Goal: Task Accomplishment & Management: Manage account settings

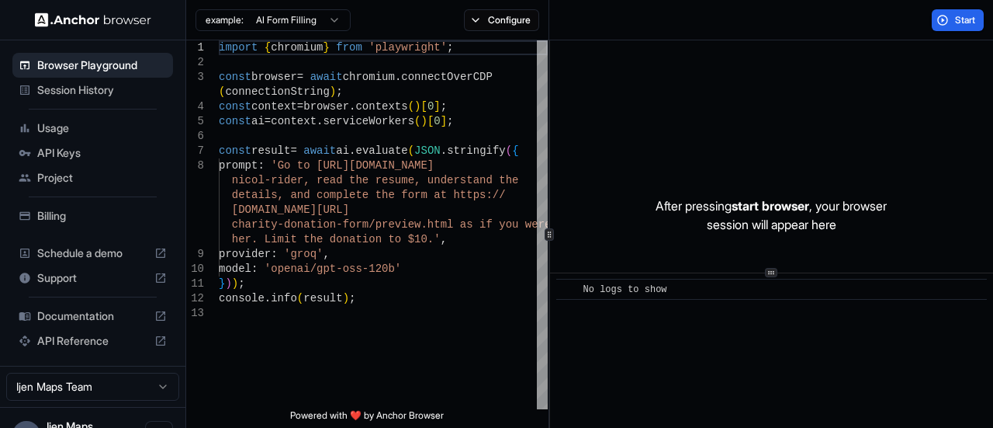
click at [324, 21] on html "Browser Playground Session History Usage API Keys Project Billing Schedule a de…" at bounding box center [496, 214] width 993 height 428
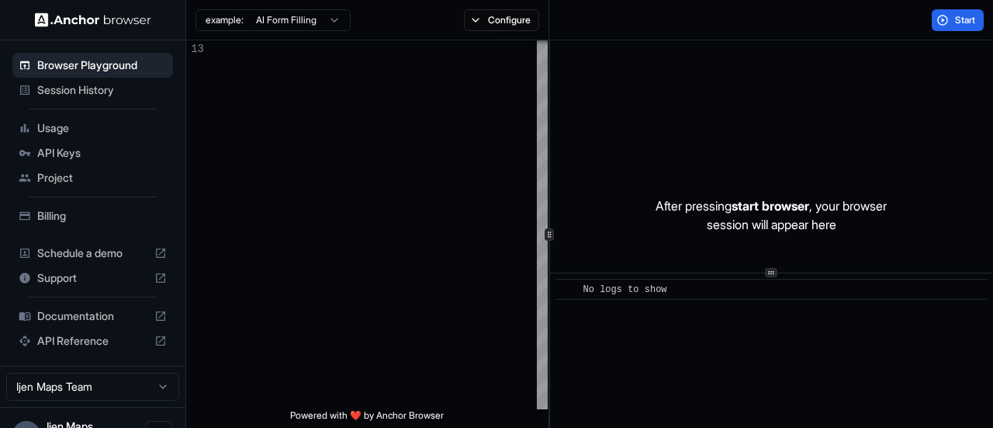
scroll to position [31, 0]
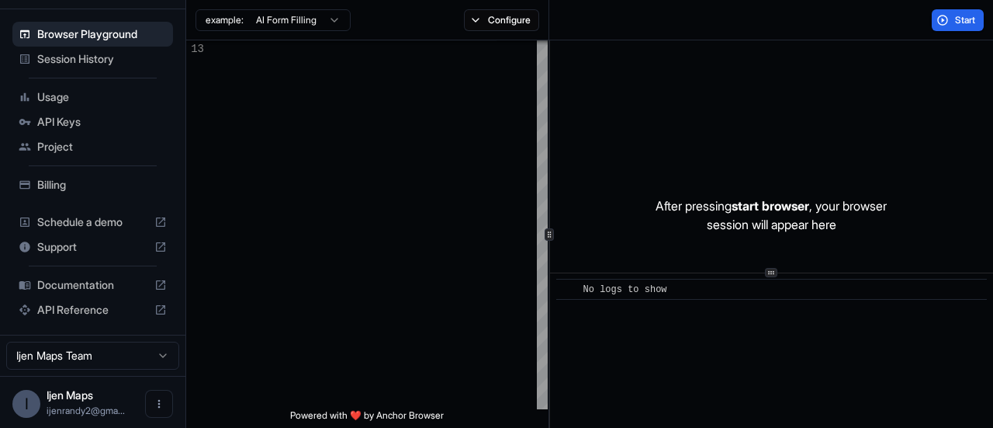
click at [91, 218] on span "Schedule a demo" at bounding box center [92, 222] width 111 height 16
click at [951, 20] on button "Start" at bounding box center [958, 20] width 52 height 22
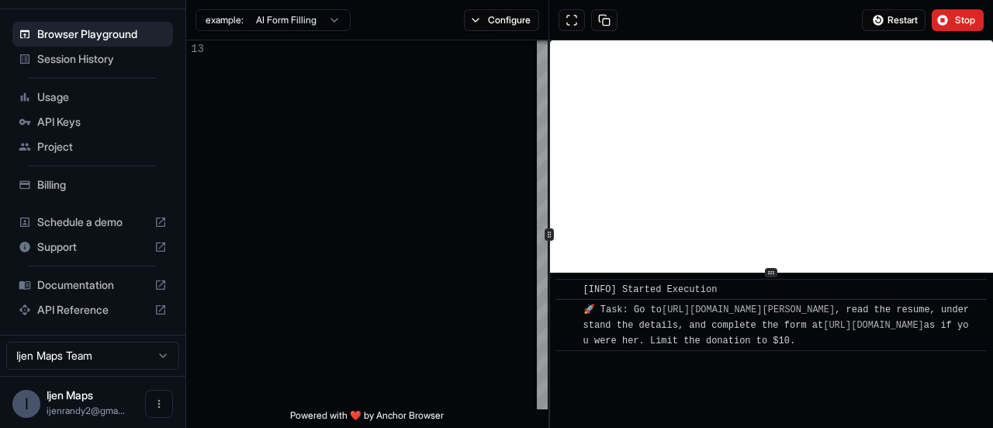
scroll to position [23, 0]
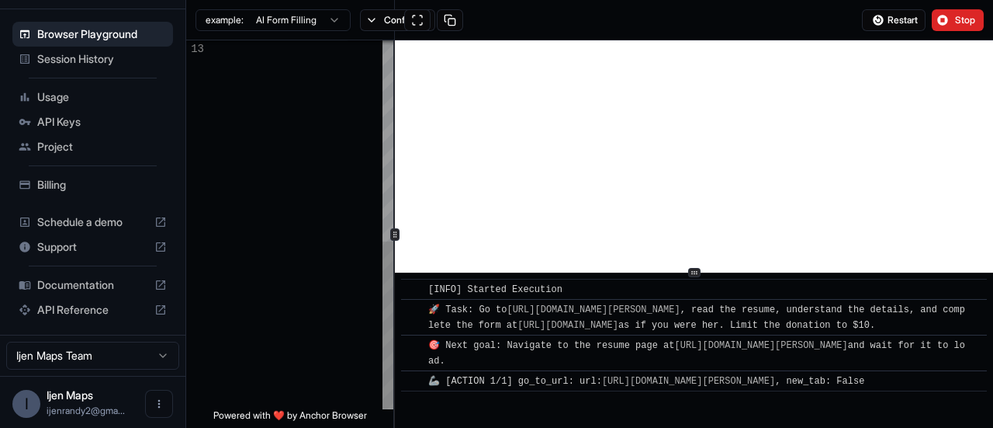
click at [395, 224] on div at bounding box center [394, 233] width 1 height 387
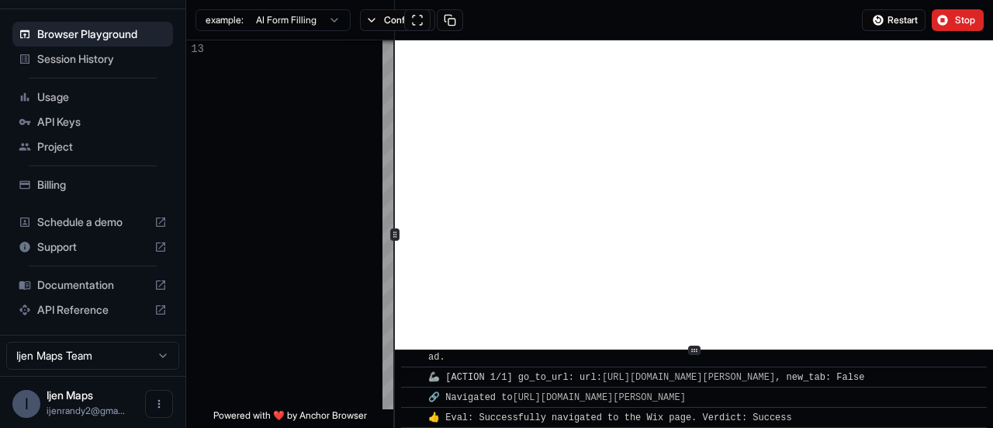
click at [697, 360] on div "​ [INFO] Started Execution ​ 🚀 Task: Go to [URL][DOMAIN_NAME][PERSON_NAME] , re…" at bounding box center [694, 233] width 598 height 387
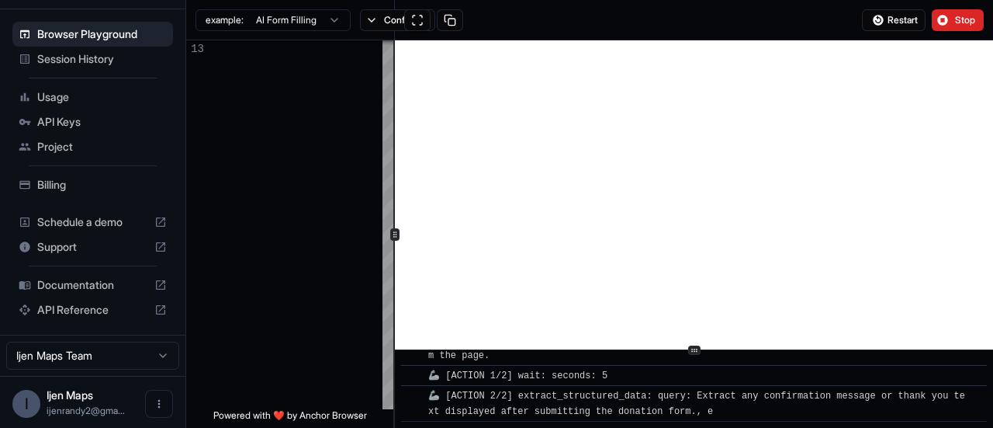
scroll to position [1259, 0]
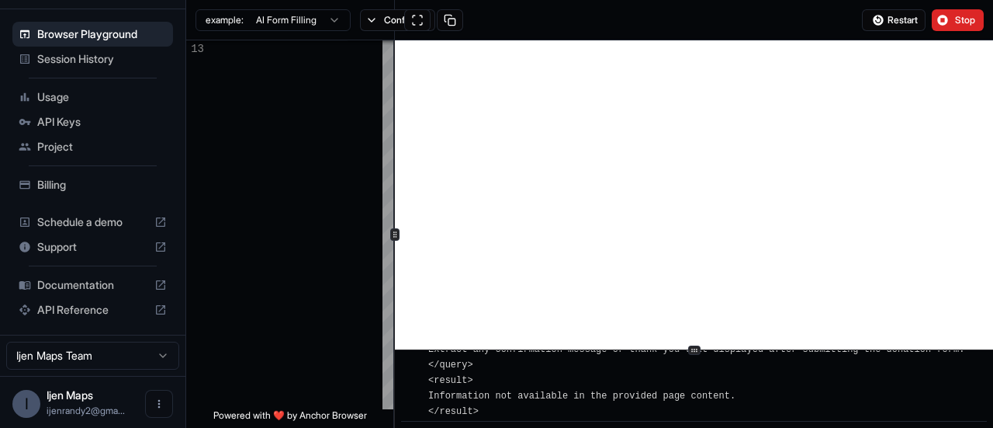
click at [695, 353] on div "​ [INFO] Started Execution ​ 🚀 Task: Go to [URL][DOMAIN_NAME][PERSON_NAME] , re…" at bounding box center [694, 233] width 598 height 387
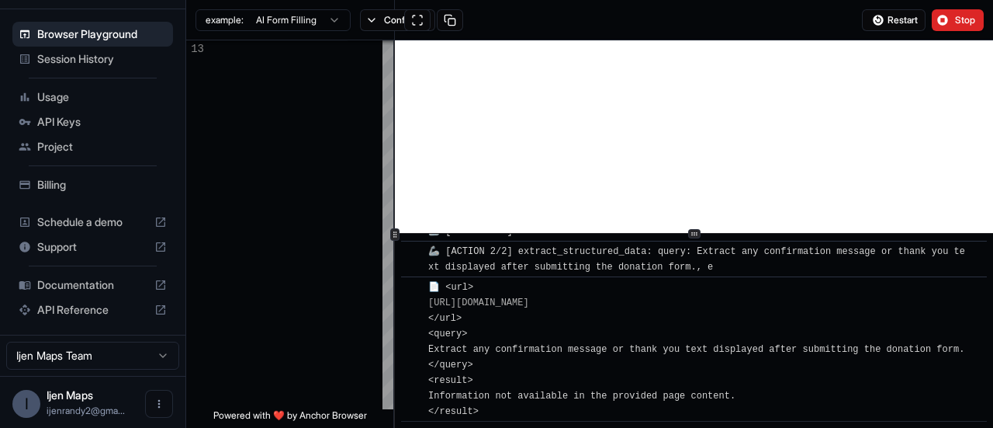
scroll to position [1139, 0]
click at [717, 234] on div "​ [INFO] Started Execution ​ 🚀 Task: Go to [URL][DOMAIN_NAME][PERSON_NAME] , re…" at bounding box center [694, 233] width 598 height 387
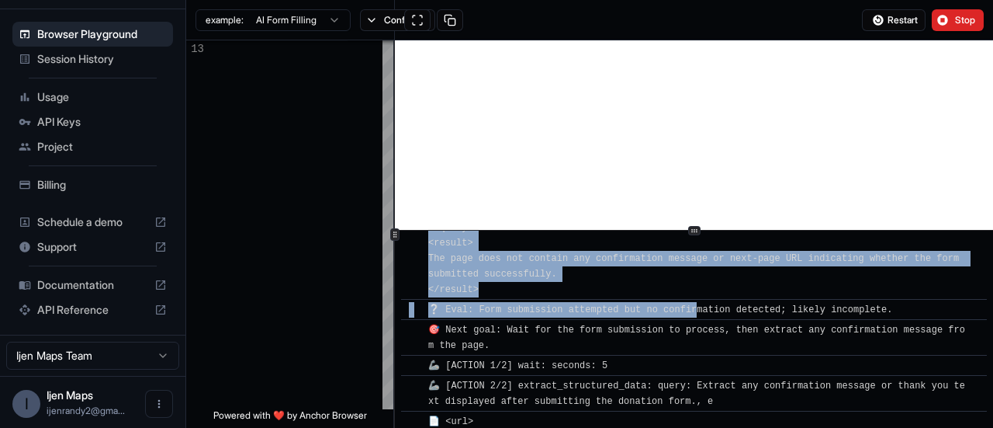
scroll to position [958, 0]
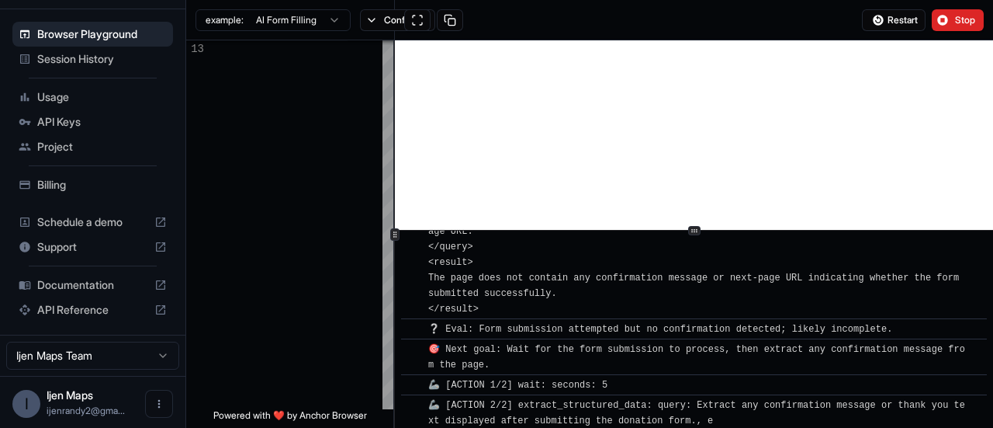
click at [705, 354] on div "​ 🎯 Next goal: Wait for the form submission to process, then extract any confir…" at bounding box center [694, 356] width 586 height 36
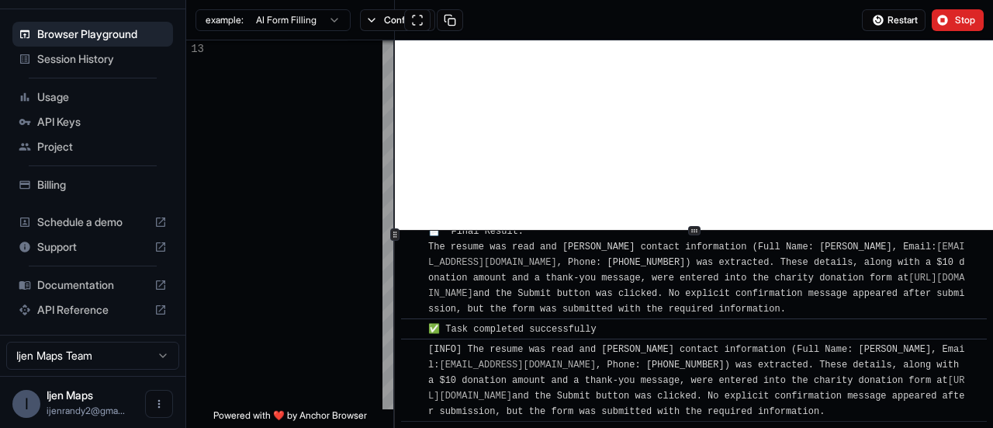
scroll to position [1877, 0]
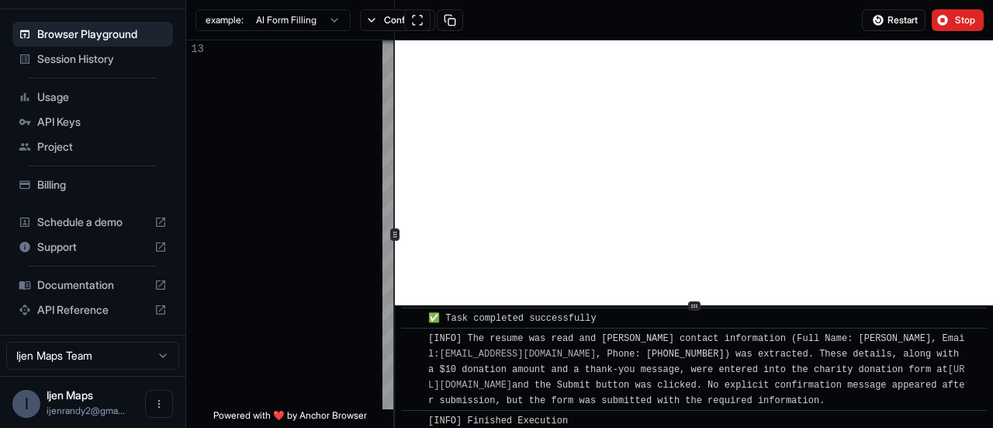
click at [693, 306] on icon at bounding box center [695, 306] width 8 height 8
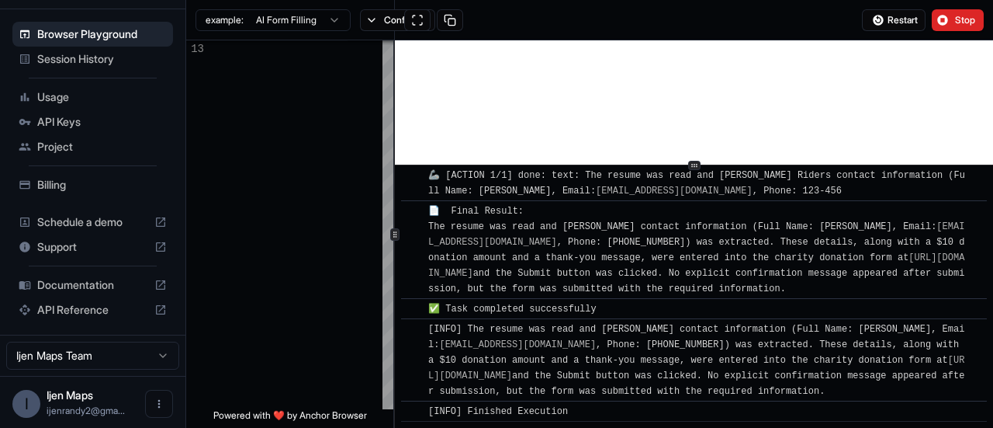
scroll to position [1811, 0]
click at [734, 165] on div at bounding box center [694, 165] width 598 height 1
click at [62, 192] on div "Billing" at bounding box center [92, 184] width 161 height 25
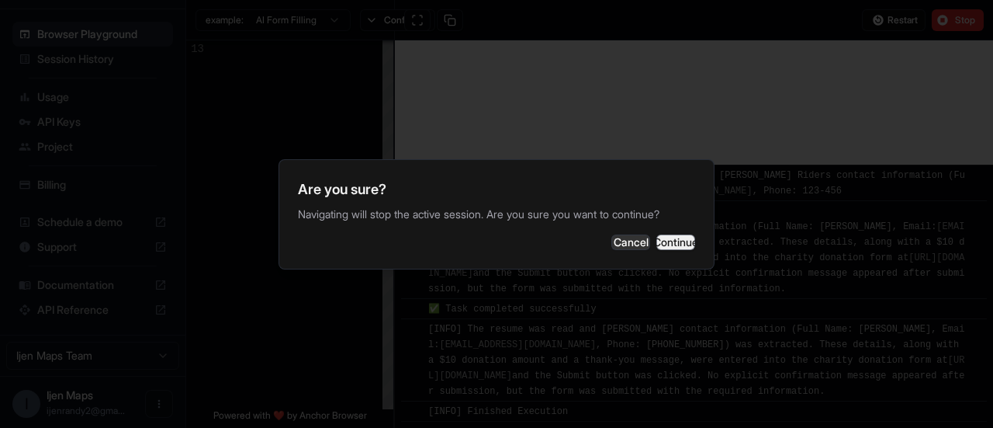
click at [657, 244] on button "Continue" at bounding box center [676, 242] width 39 height 16
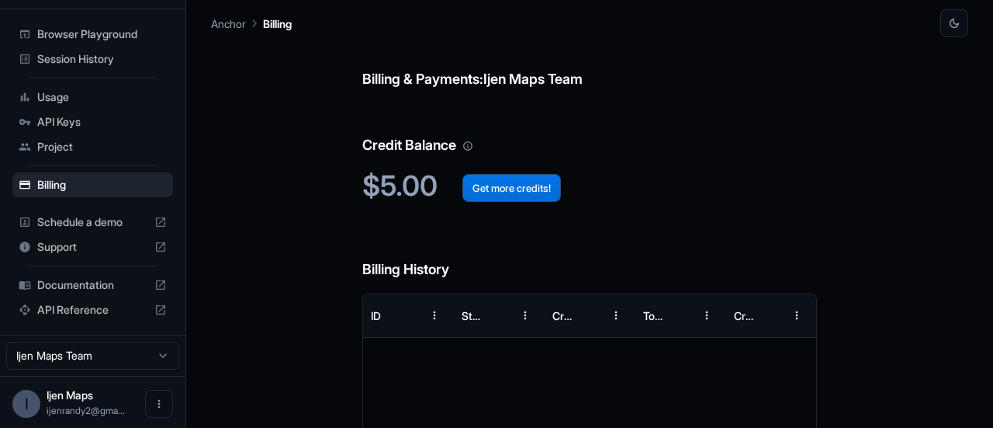
click at [522, 192] on button "Get more credits!" at bounding box center [512, 188] width 99 height 28
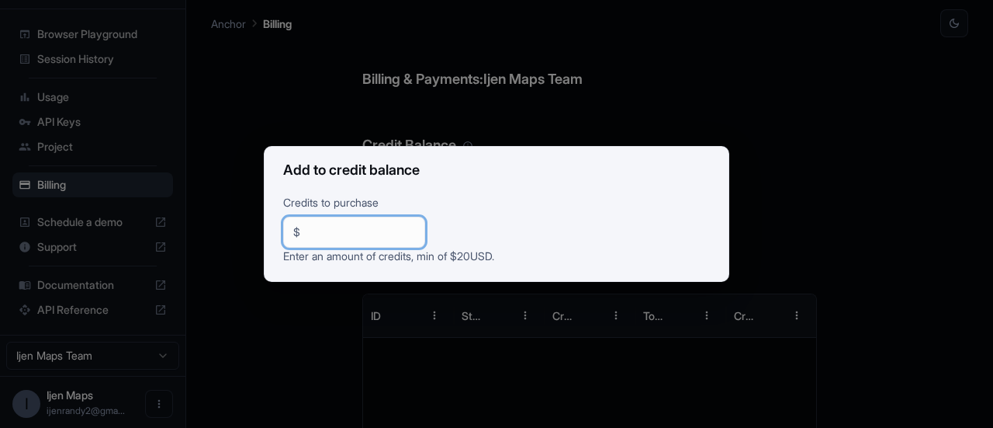
click at [415, 234] on input "**" at bounding box center [361, 232] width 109 height 16
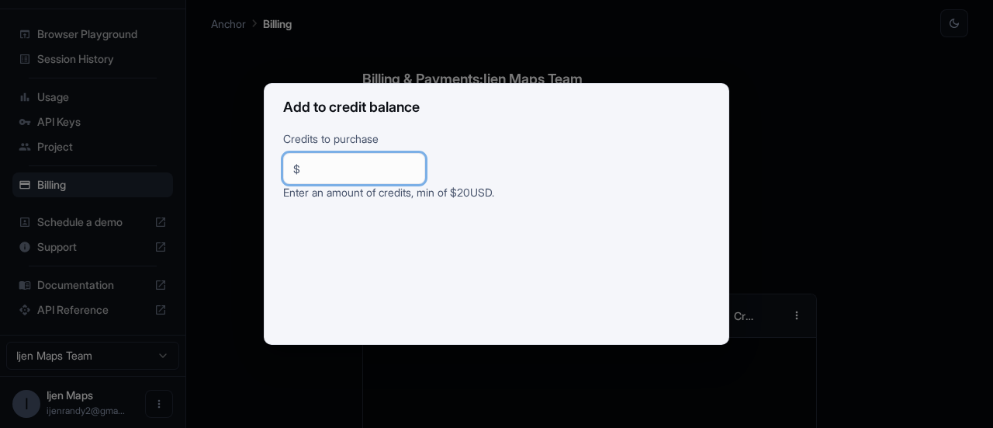
type input "**"
click at [871, 207] on div "Add to credit balance Credits to purchase $ ** ​ Enter an amount of credits, mi…" at bounding box center [496, 214] width 993 height 428
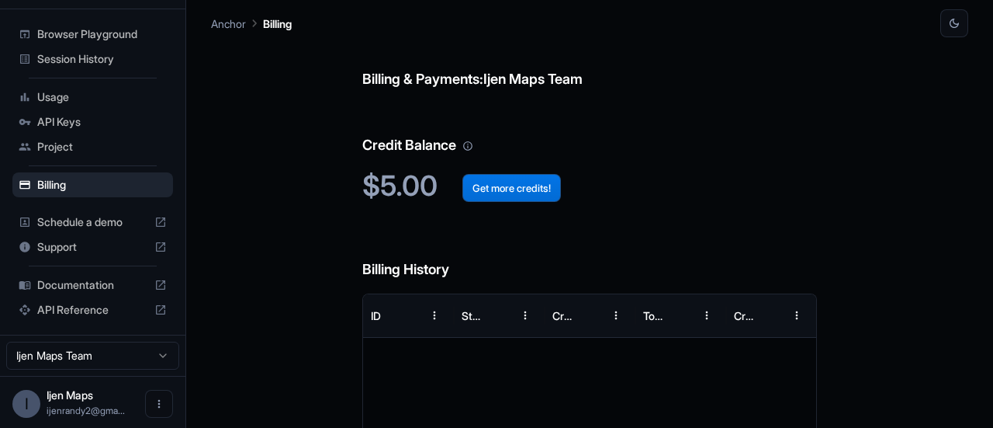
click at [532, 186] on button "Get more credits!" at bounding box center [512, 188] width 99 height 28
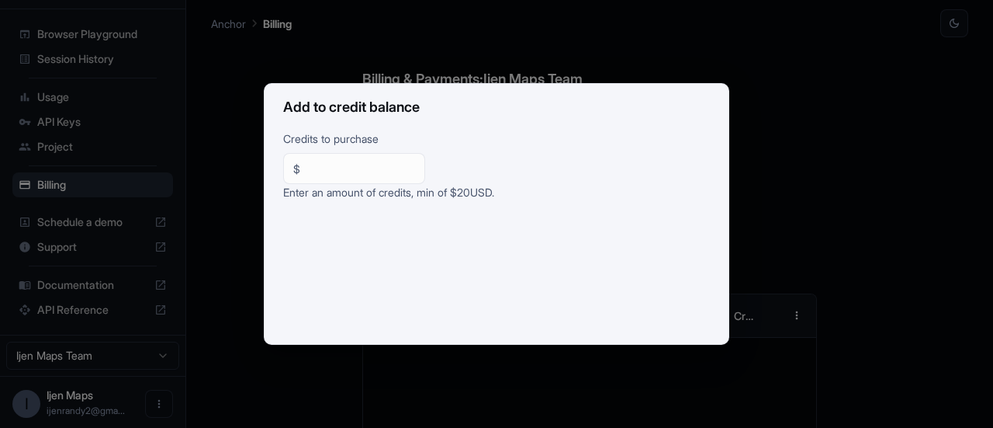
click at [836, 251] on div "Add to credit balance Credits to purchase $ ** ​ Enter an amount of credits, mi…" at bounding box center [496, 214] width 993 height 428
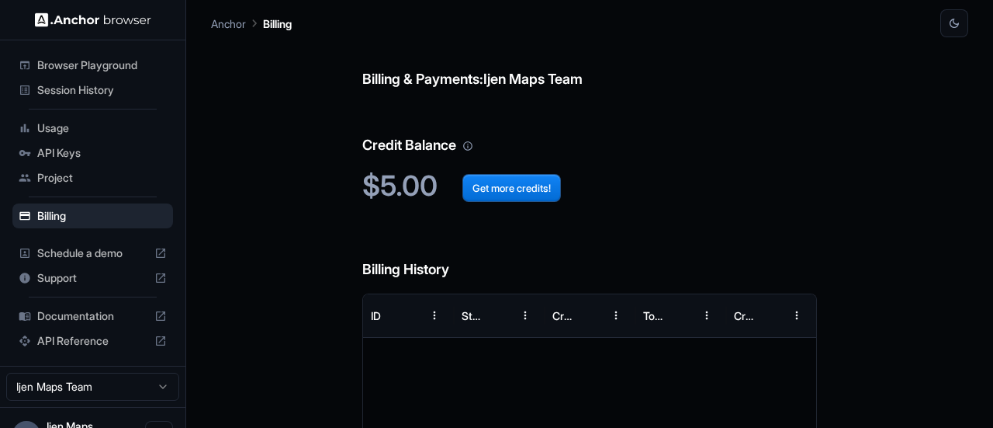
click at [75, 100] on div "Session History" at bounding box center [92, 90] width 161 height 25
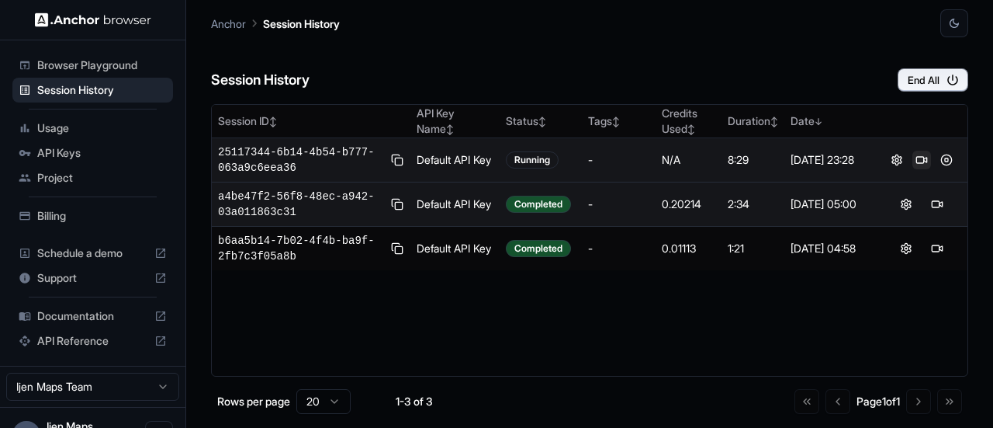
click at [923, 161] on button at bounding box center [922, 160] width 19 height 19
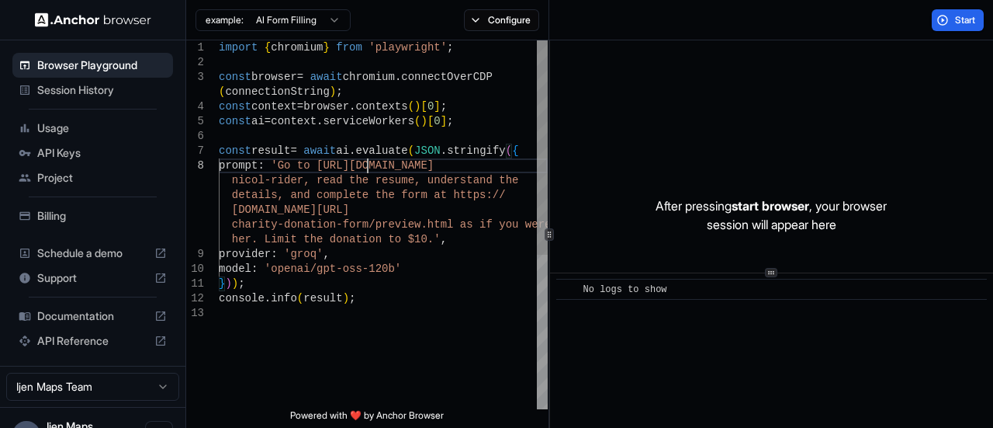
click at [368, 168] on div "import { chromium } from 'playwright' ; const browser = await chromium . connec…" at bounding box center [383, 357] width 329 height 634
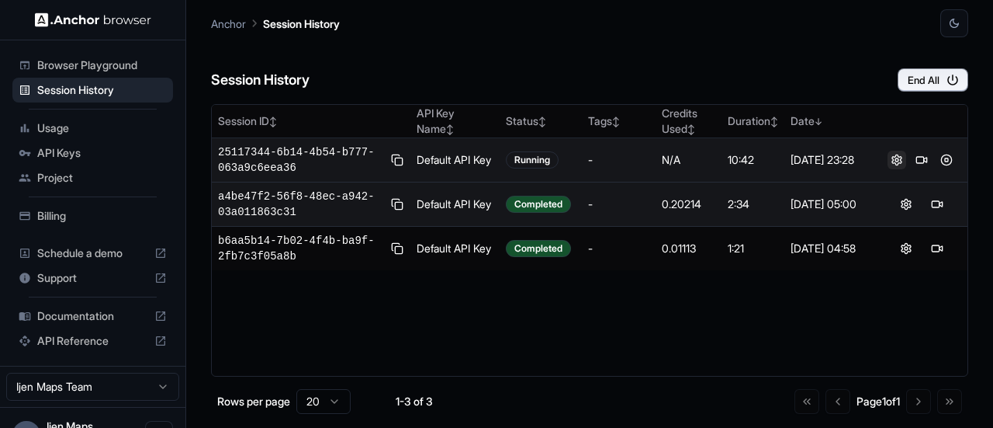
click at [897, 156] on button at bounding box center [897, 160] width 19 height 19
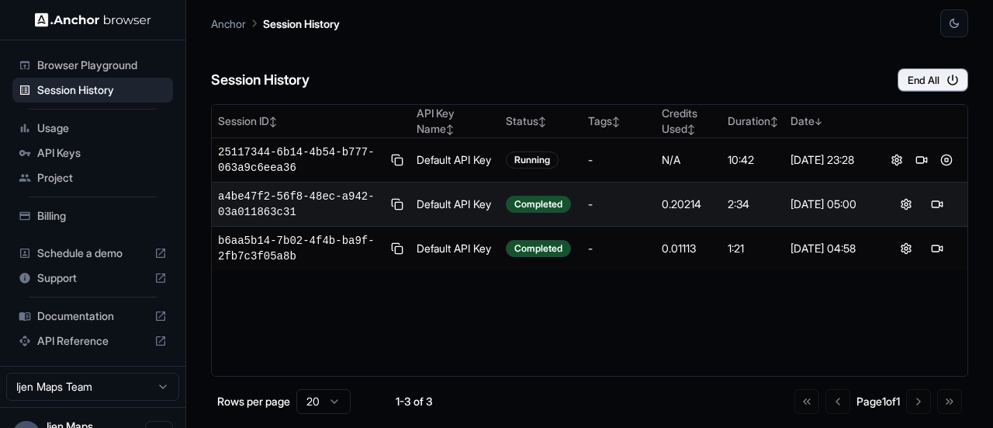
click at [738, 343] on div "Session ID ↕ API Key Name ↕ Status ↕ Tags ↕ Credits Used ↕ Duration ↕ Date ↓ 25…" at bounding box center [589, 240] width 757 height 272
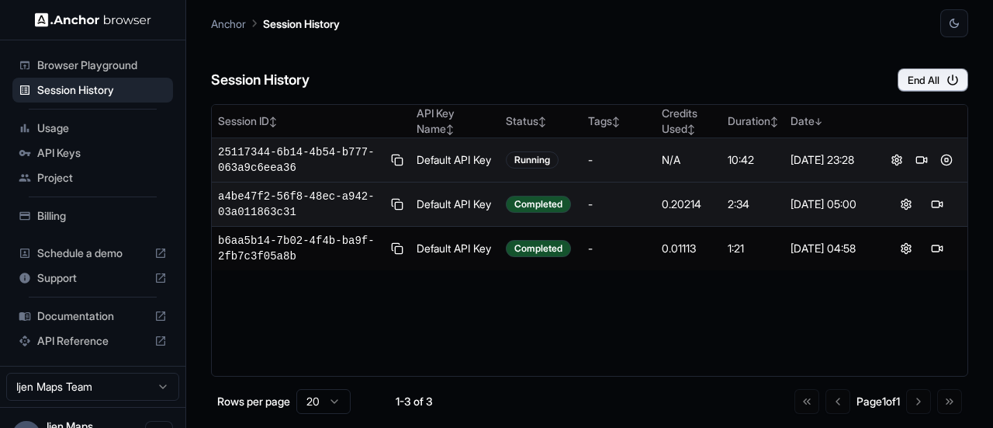
click at [448, 165] on td "Default API Key" at bounding box center [455, 160] width 89 height 44
click at [303, 168] on span "25117344-6b14-4b54-b777-063a9c6eea36" at bounding box center [301, 159] width 167 height 31
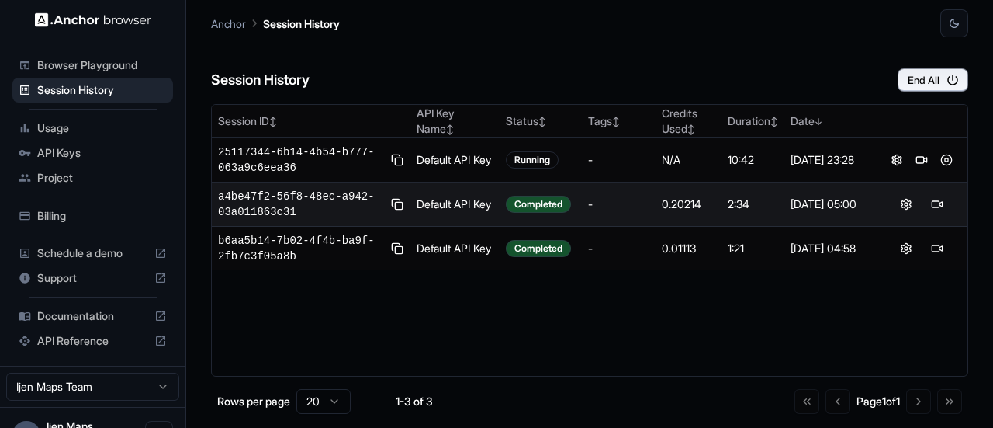
click at [72, 175] on span "Project" at bounding box center [102, 178] width 130 height 16
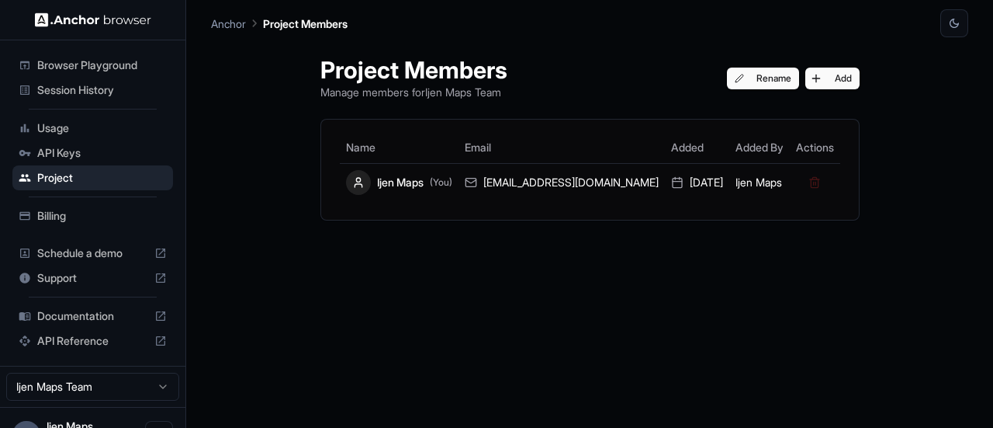
click at [95, 61] on span "Browser Playground" at bounding box center [102, 65] width 130 height 16
